Goal: Task Accomplishment & Management: Use online tool/utility

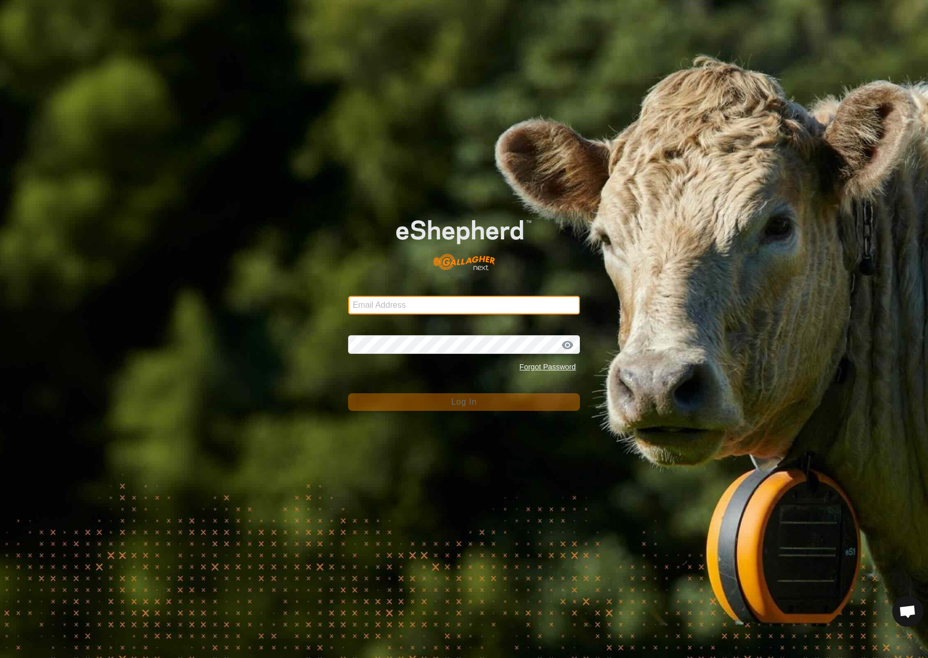
type input "[EMAIL_ADDRESS][DOMAIN_NAME]"
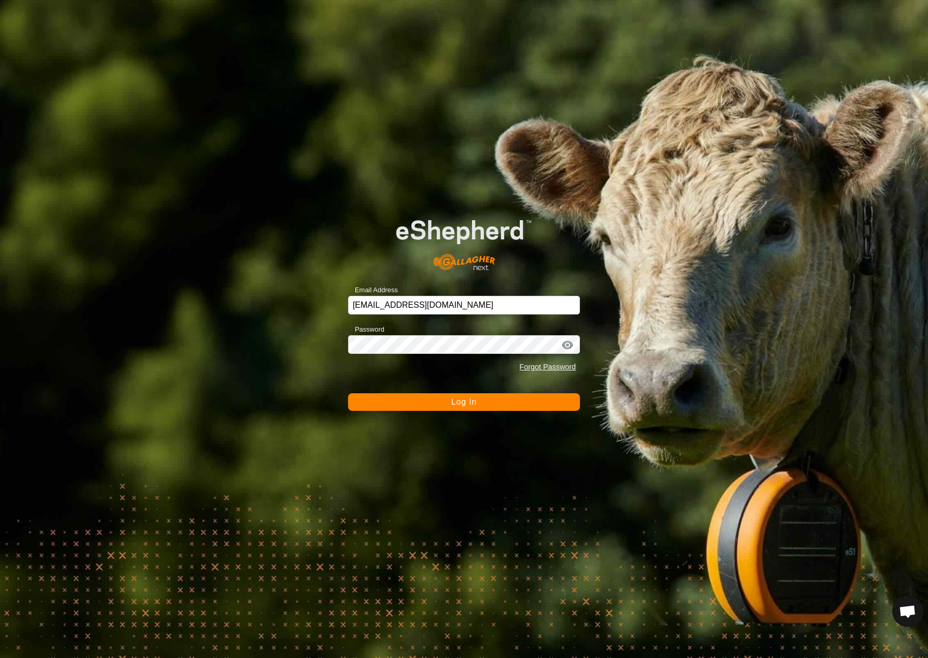
click at [469, 406] on span "Log In" at bounding box center [463, 402] width 25 height 9
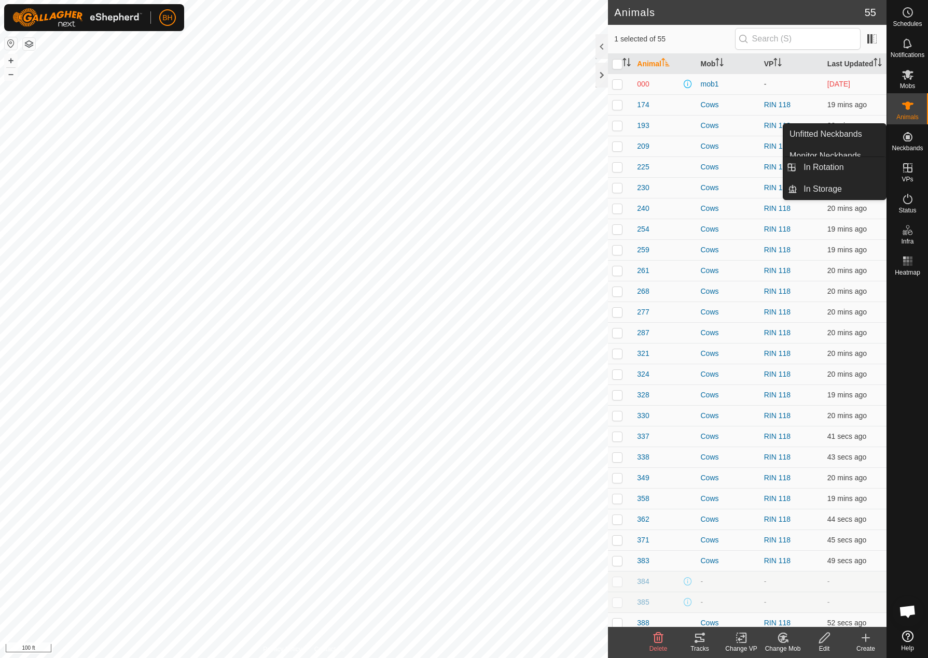
click at [911, 170] on icon at bounding box center [907, 167] width 9 height 9
click at [905, 173] on icon at bounding box center [907, 168] width 12 height 12
click at [909, 174] on es-virtualpaddocks-svg-icon at bounding box center [907, 168] width 19 height 17
click at [843, 164] on link "In Rotation" at bounding box center [841, 167] width 89 height 21
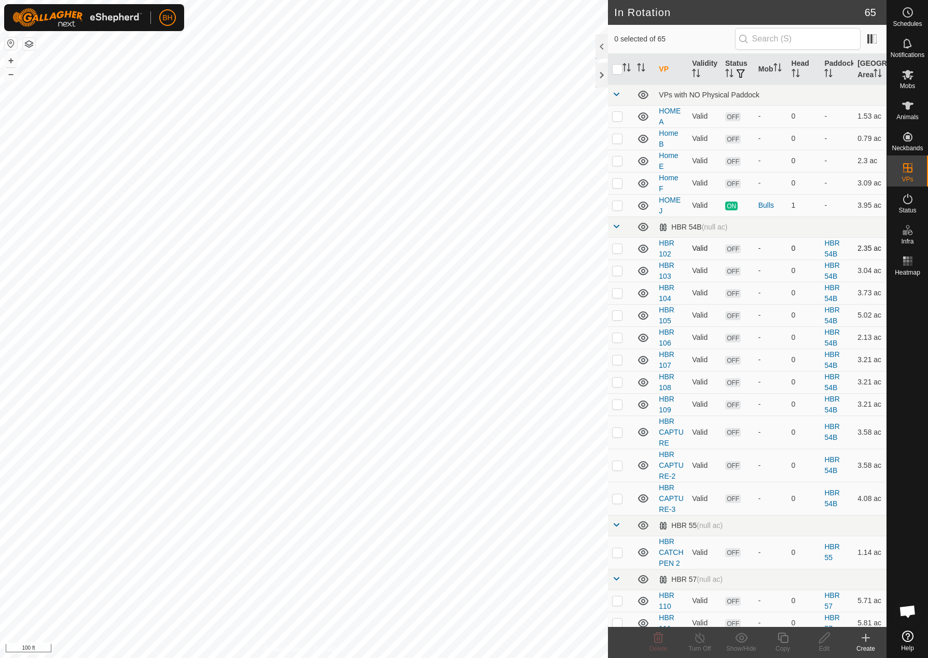
click at [618, 252] on p-checkbox at bounding box center [617, 248] width 10 height 8
checkbox input "true"
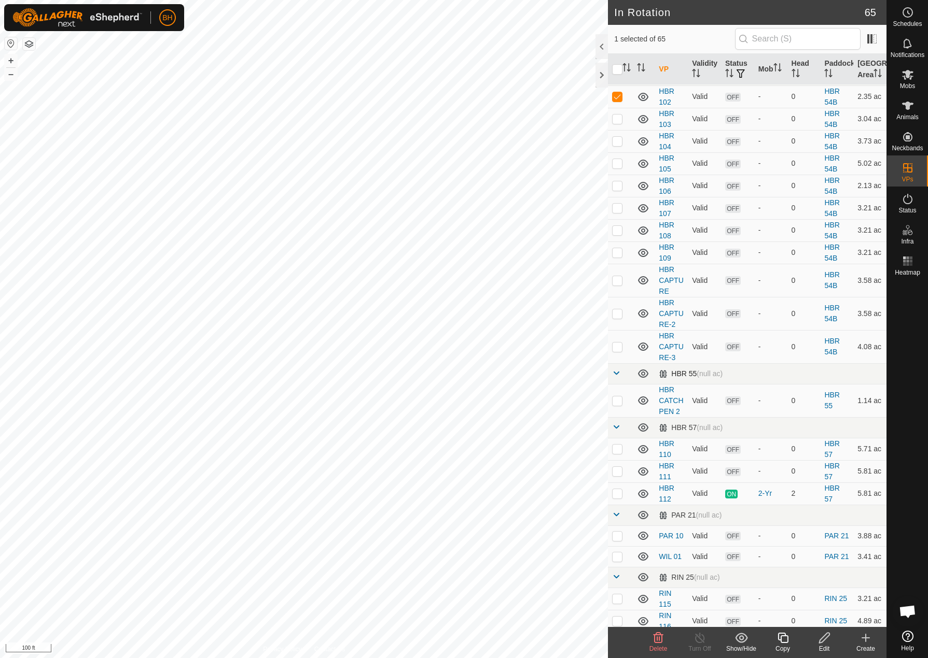
scroll to position [153, 0]
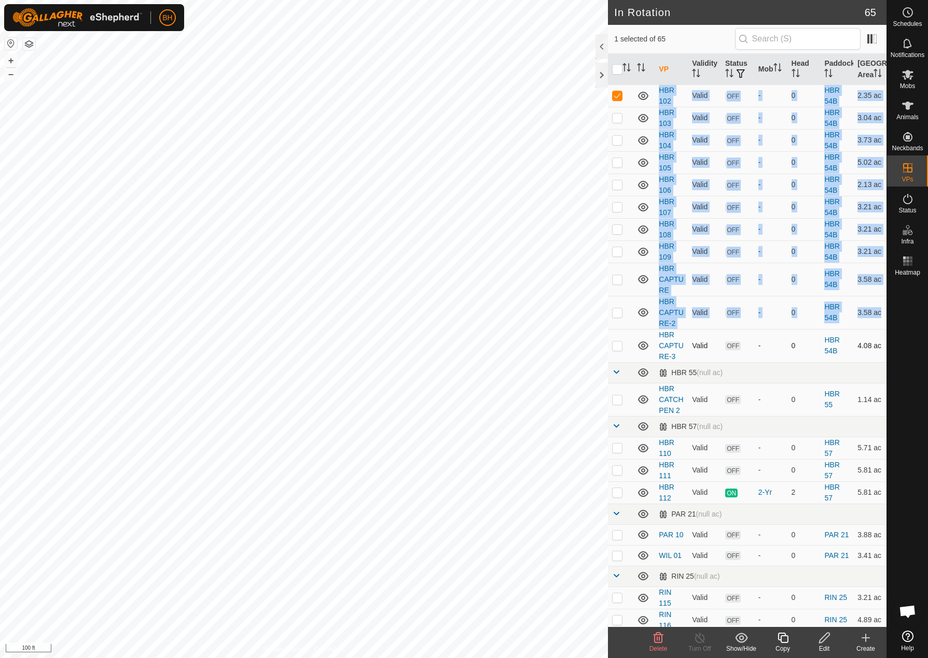
click at [620, 350] on p-checkbox at bounding box center [617, 346] width 10 height 8
checkbox input "true"
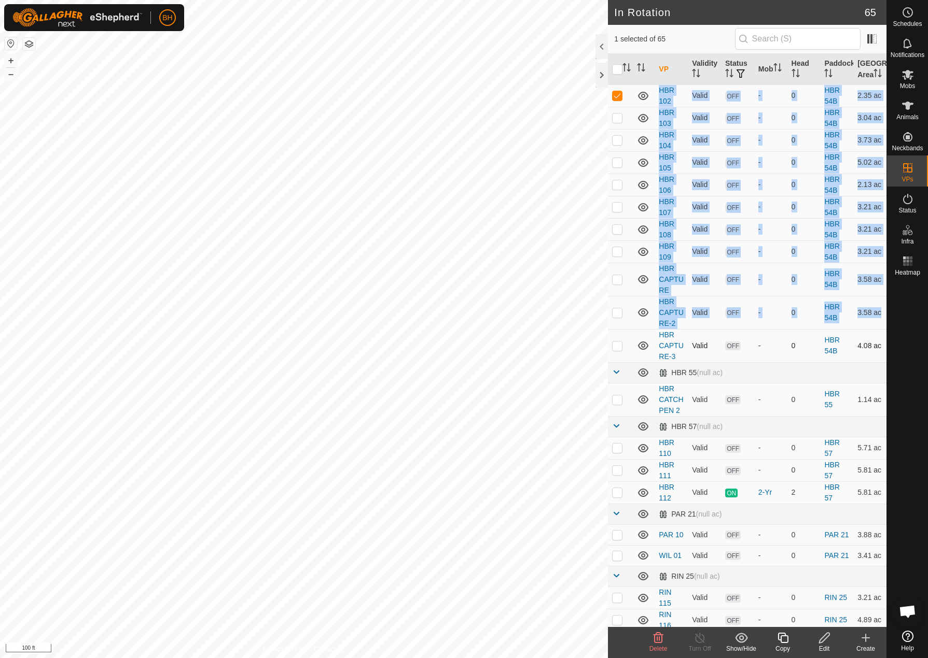
checkbox input "true"
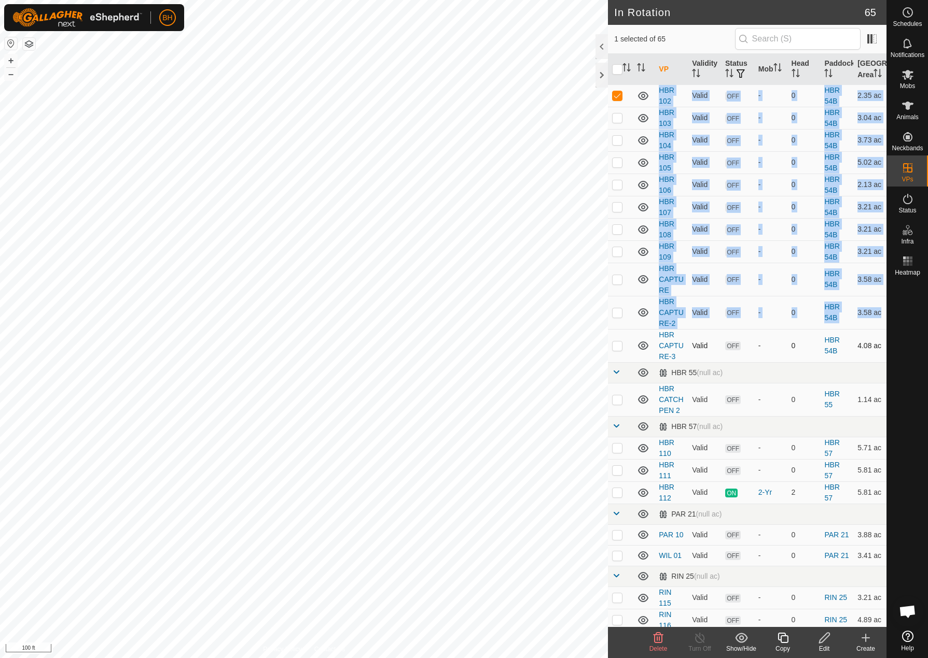
checkbox input "true"
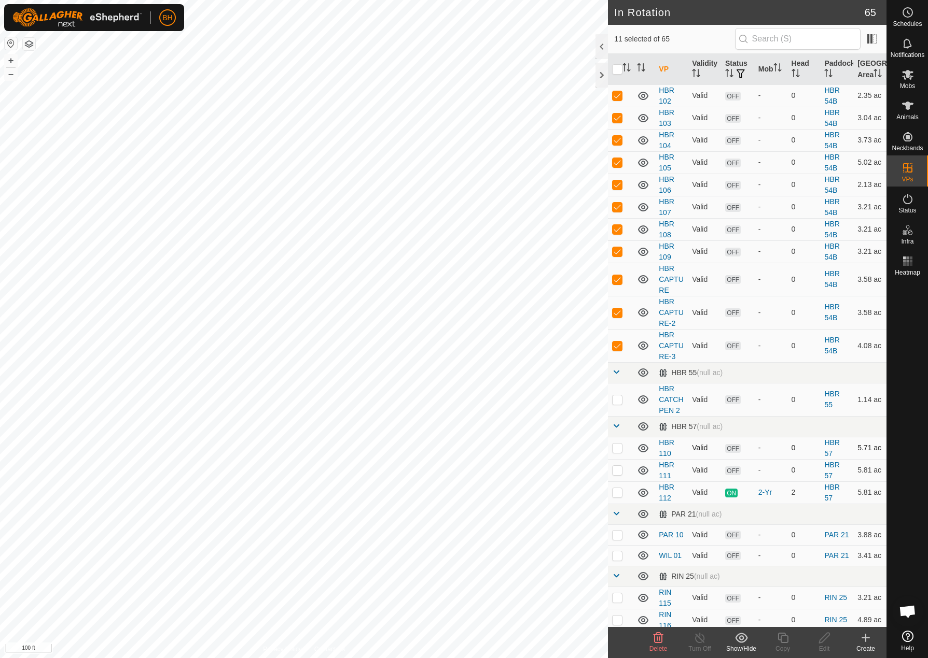
click at [619, 452] on p-checkbox at bounding box center [617, 448] width 10 height 8
checkbox input "true"
click at [740, 640] on icon at bounding box center [741, 638] width 12 height 10
click at [770, 615] on link "Move to 'In Storage'" at bounding box center [772, 615] width 103 height 21
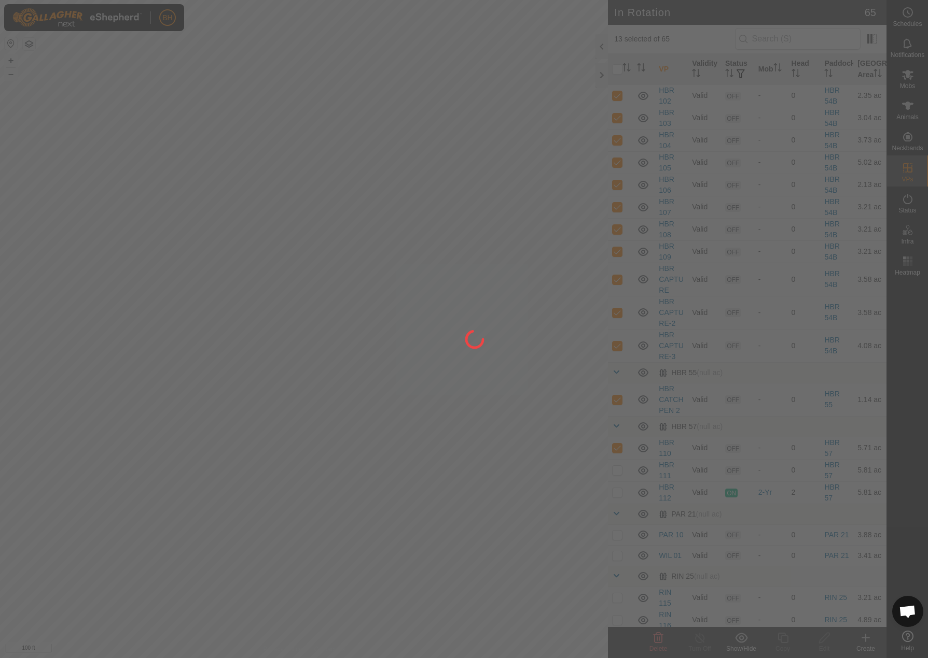
checkbox input "false"
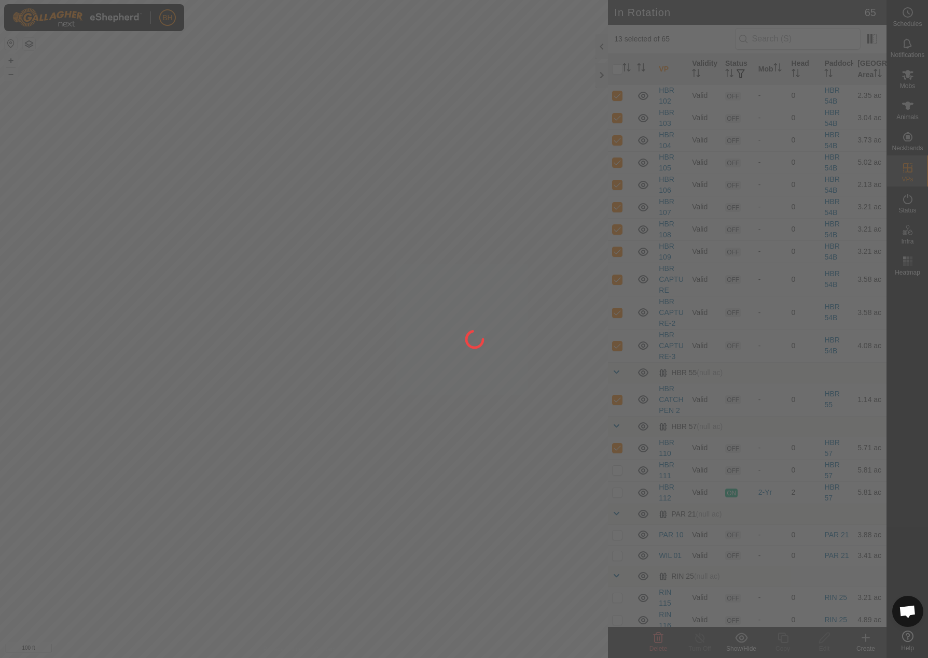
checkbox input "false"
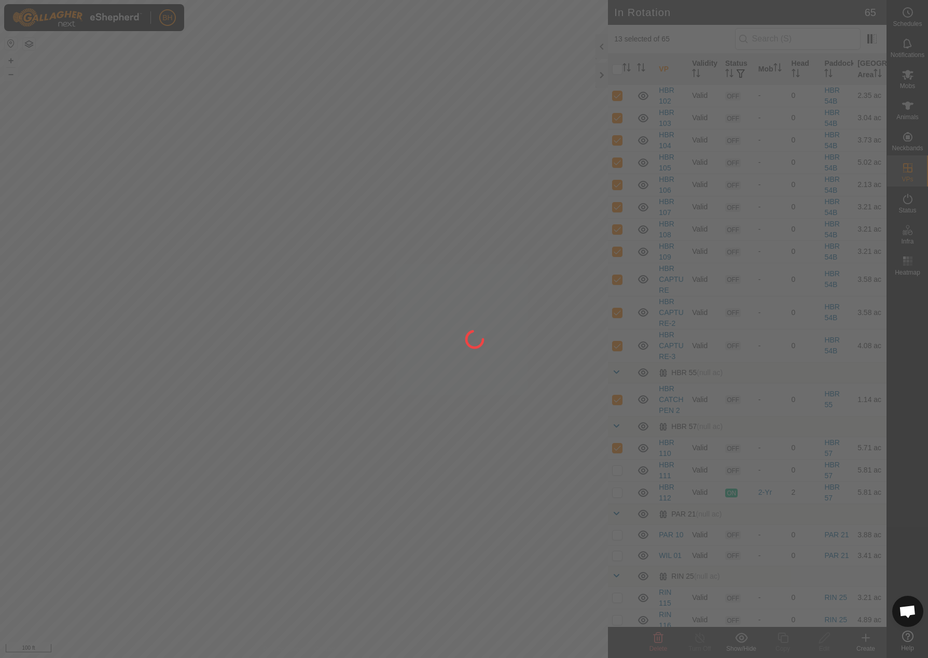
checkbox input "false"
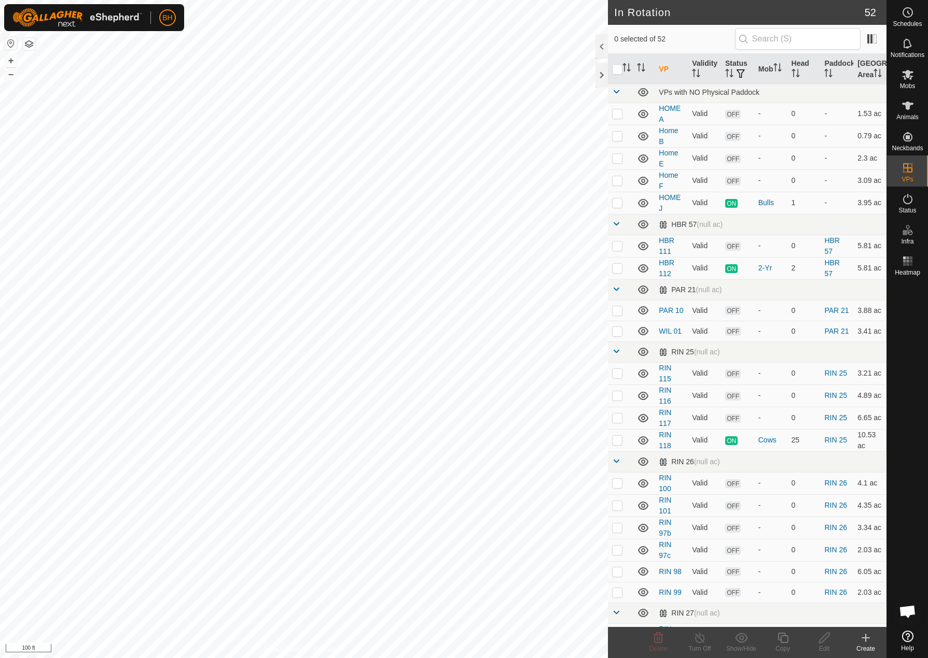
scroll to position [0, 0]
checkbox input "true"
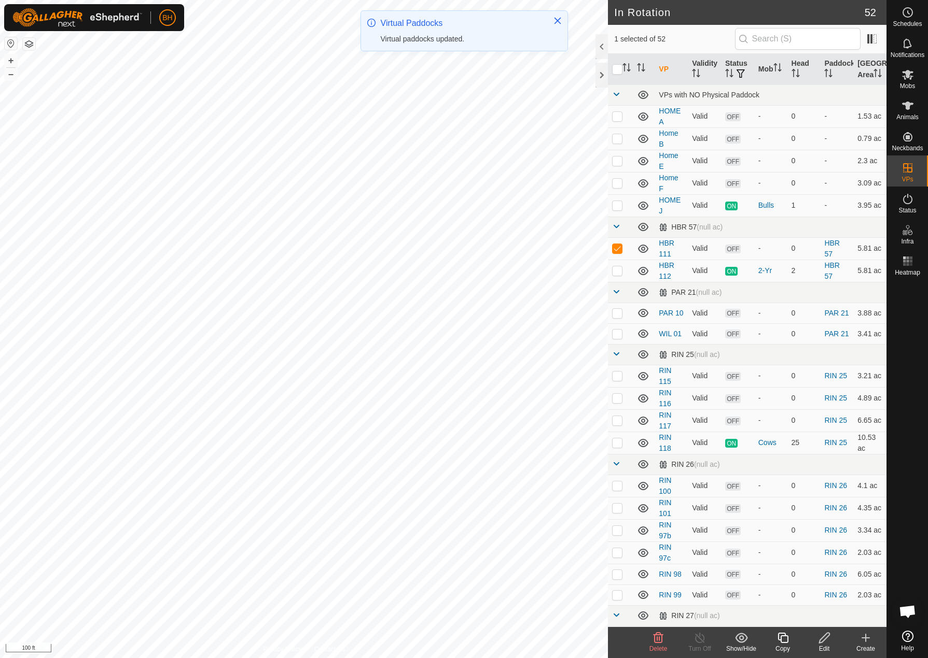
click at [745, 643] on icon at bounding box center [741, 638] width 13 height 12
click at [751, 616] on link "Move to 'In Storage'" at bounding box center [772, 615] width 103 height 21
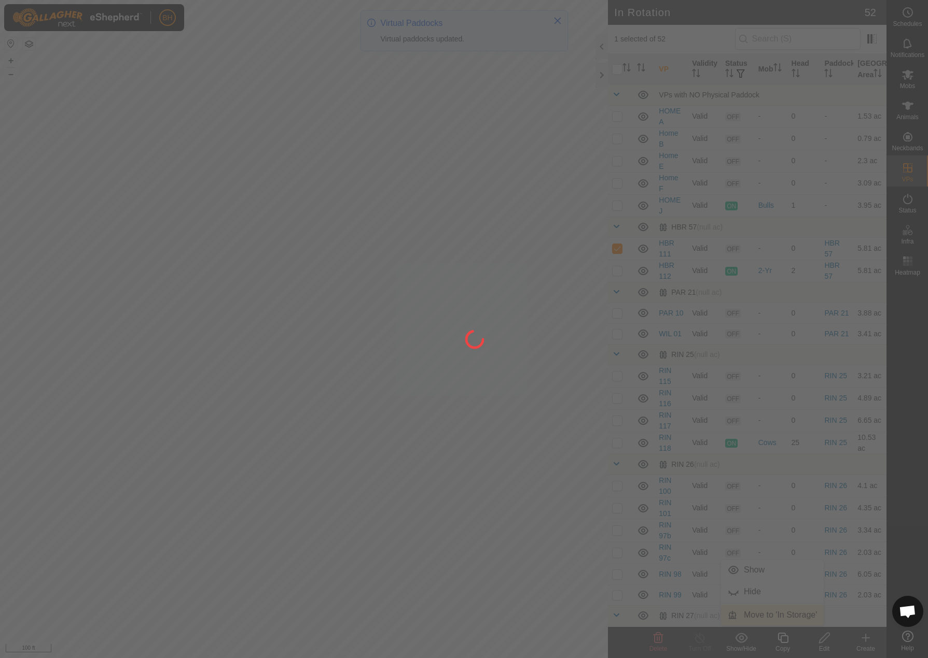
checkbox input "false"
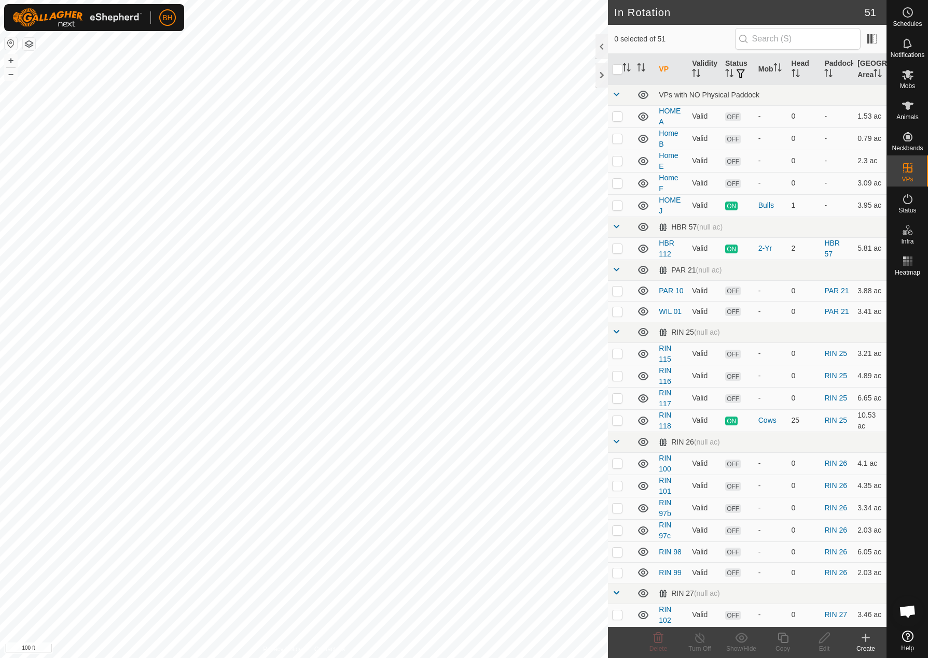
click at [866, 640] on icon at bounding box center [865, 638] width 12 height 12
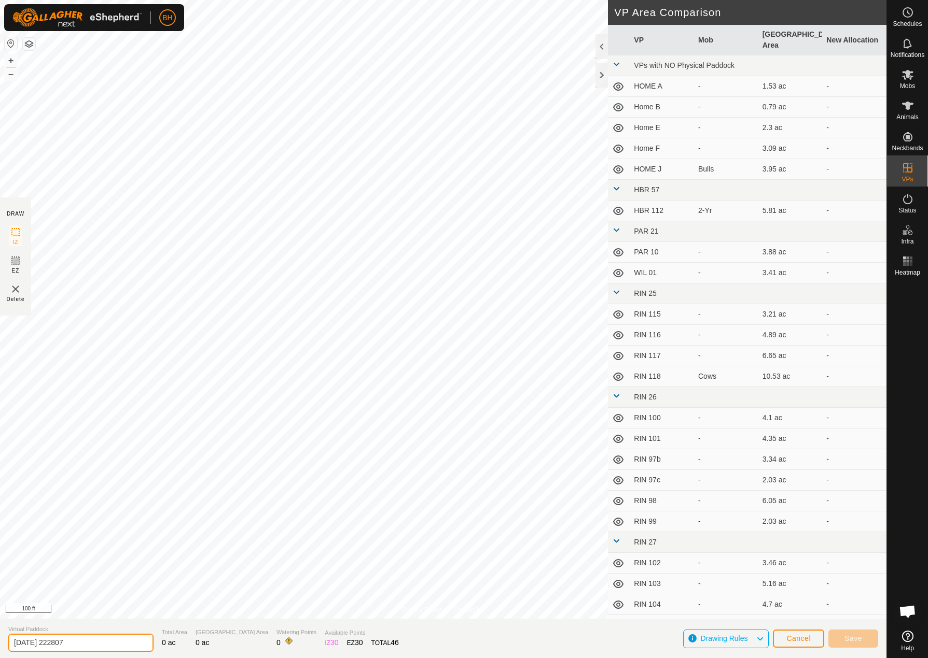
drag, startPoint x: 106, startPoint y: 643, endPoint x: -1, endPoint y: 610, distance: 111.8
click at [0, 610] on html "BH Schedules Notifications Mobs Animals Neckbands VPs Status Infra Heatmap Help…" at bounding box center [464, 329] width 928 height 658
type input "HBR Return"
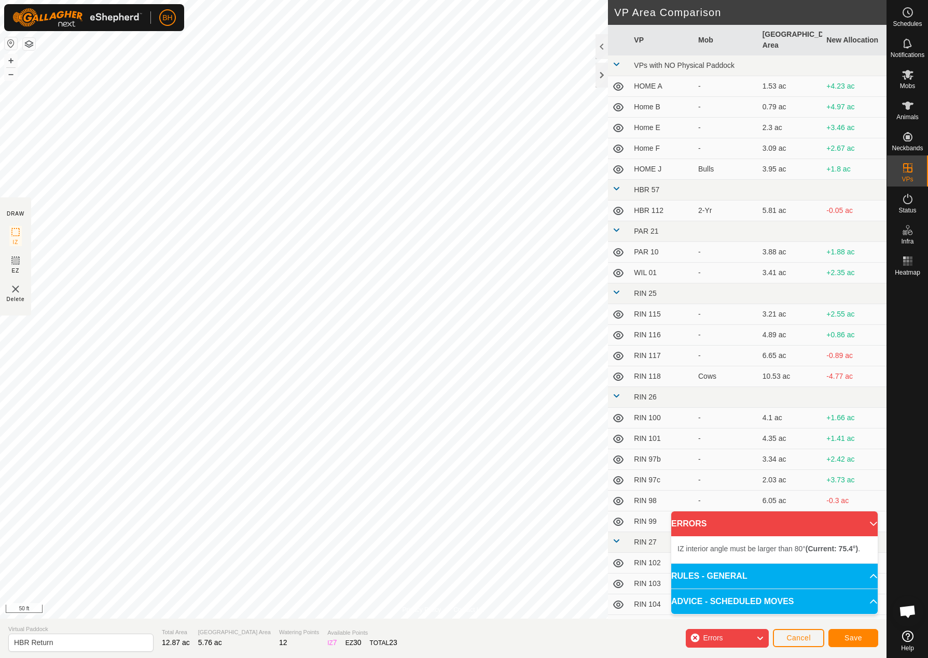
click at [655, 368] on div "Privacy Policy Contact Us + – ⇧ i 50 ft DRAW IZ EZ Delete VP Area Comparison VP…" at bounding box center [443, 329] width 886 height 658
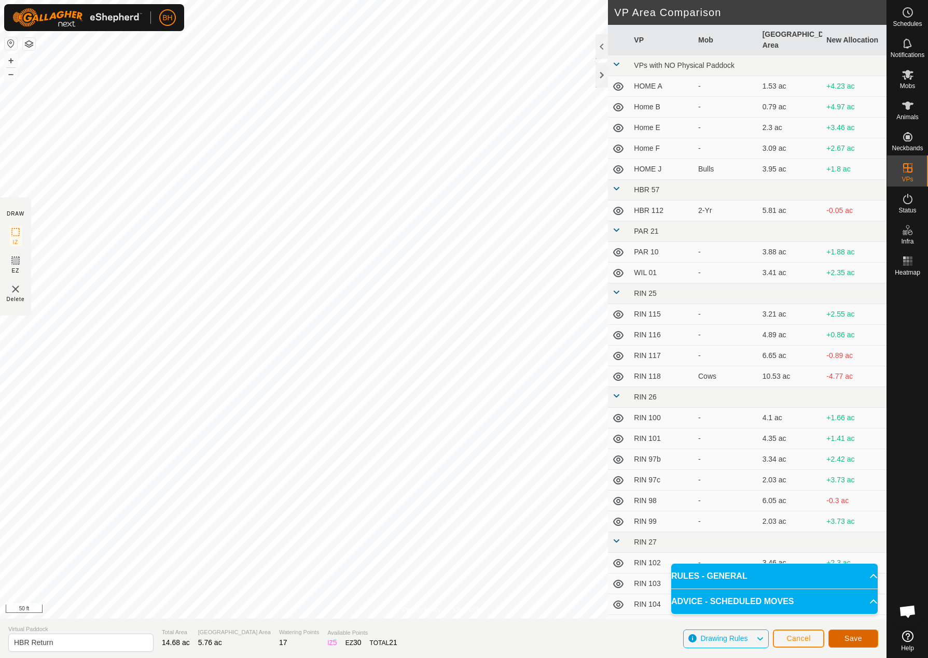
click at [851, 638] on span "Save" at bounding box center [853, 639] width 18 height 8
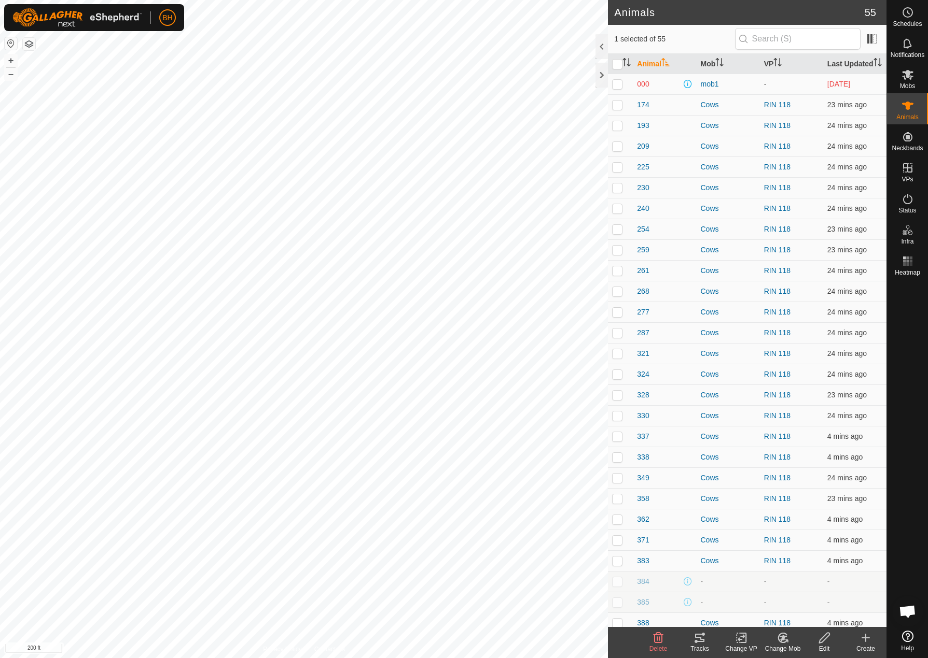
click at [746, 640] on icon at bounding box center [743, 638] width 5 height 9
click at [755, 596] on link "Choose VP..." at bounding box center [772, 593] width 103 height 21
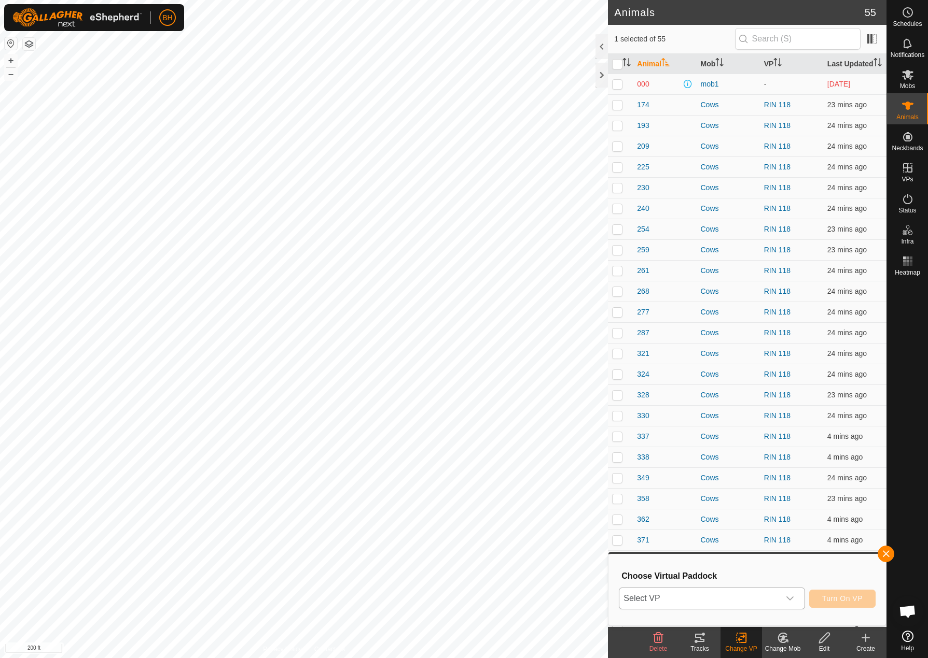
click at [755, 598] on span "Select VP" at bounding box center [699, 598] width 160 height 21
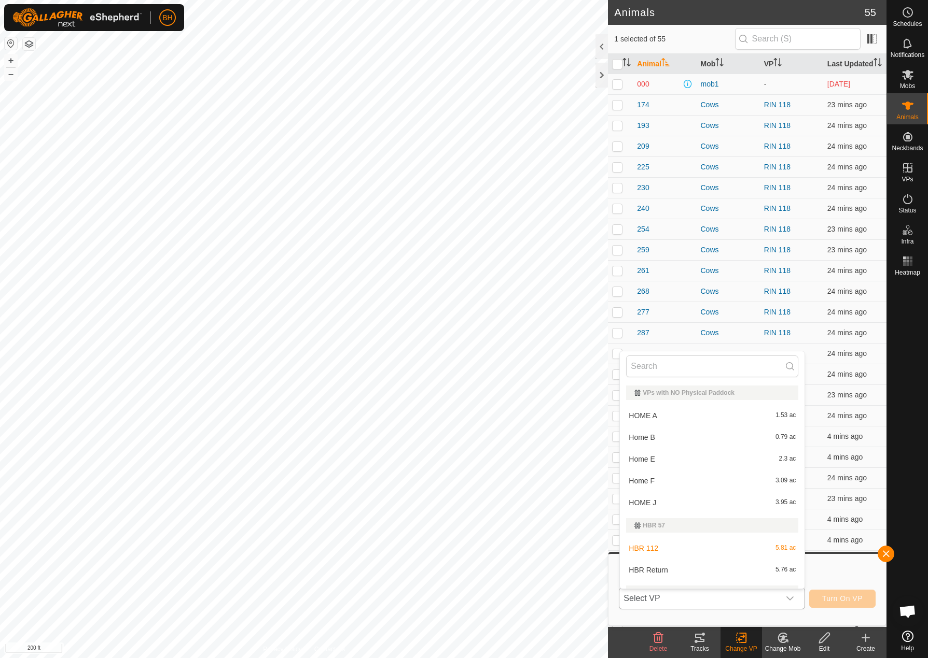
click at [750, 573] on li "HBR Return 5.76 ac" at bounding box center [712, 570] width 185 height 21
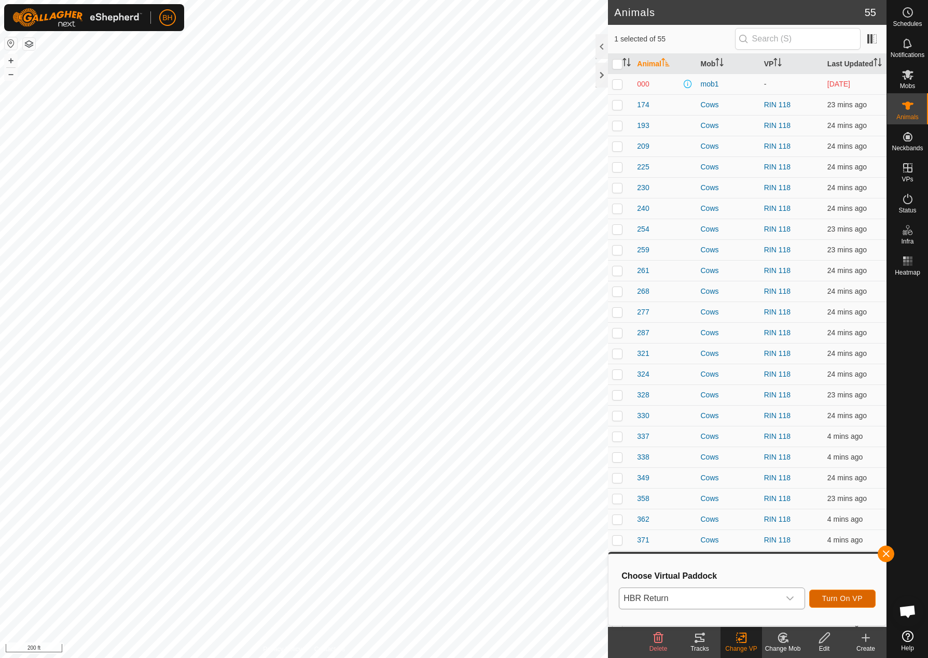
click at [841, 599] on span "Turn On VP" at bounding box center [842, 599] width 40 height 8
